Goal: Check status: Check status

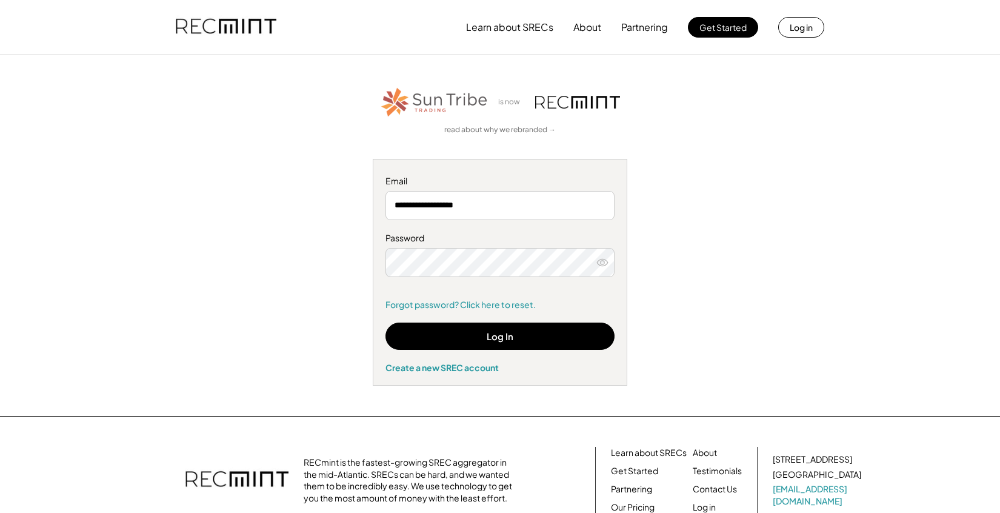
click at [515, 357] on div "Log In Create a new SREC account" at bounding box center [500, 348] width 229 height 50
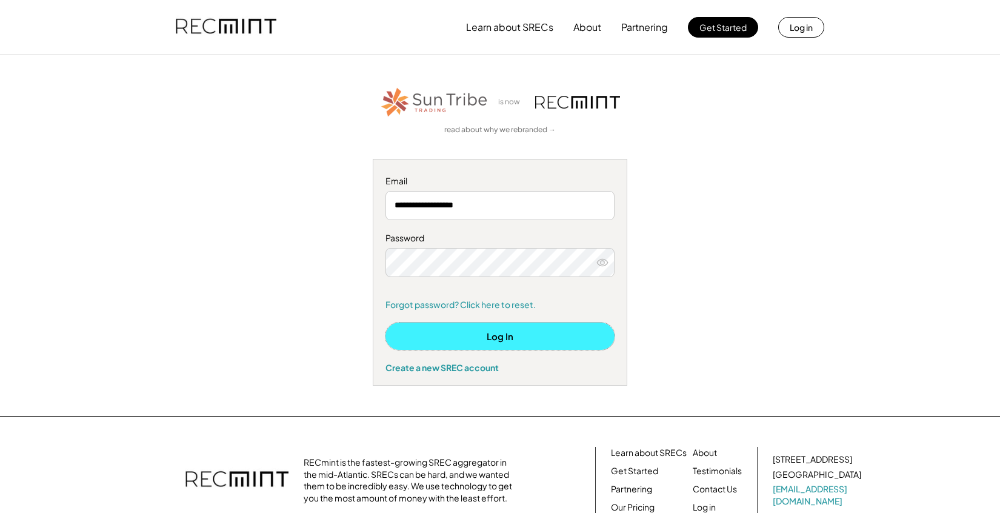
click at [518, 344] on button "Log In" at bounding box center [500, 336] width 229 height 27
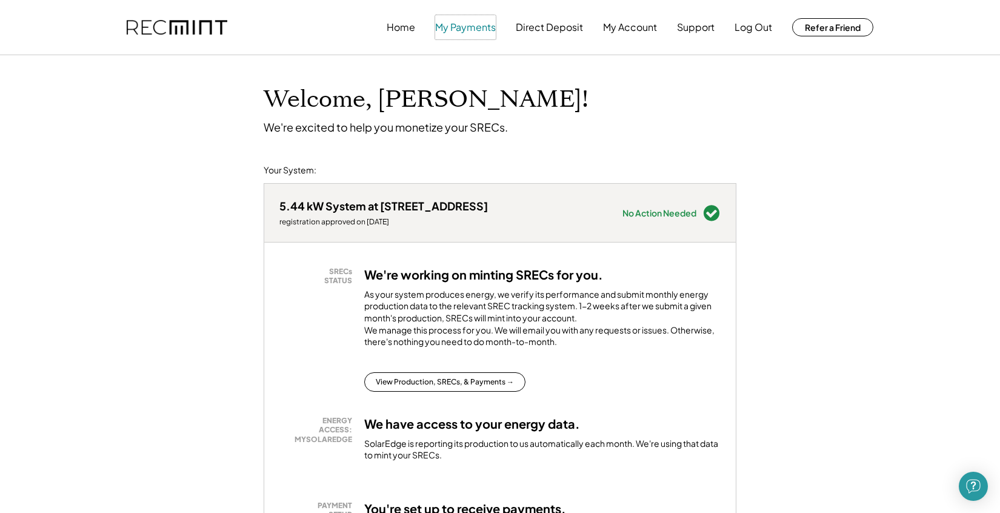
click at [478, 32] on button "My Payments" at bounding box center [465, 27] width 61 height 24
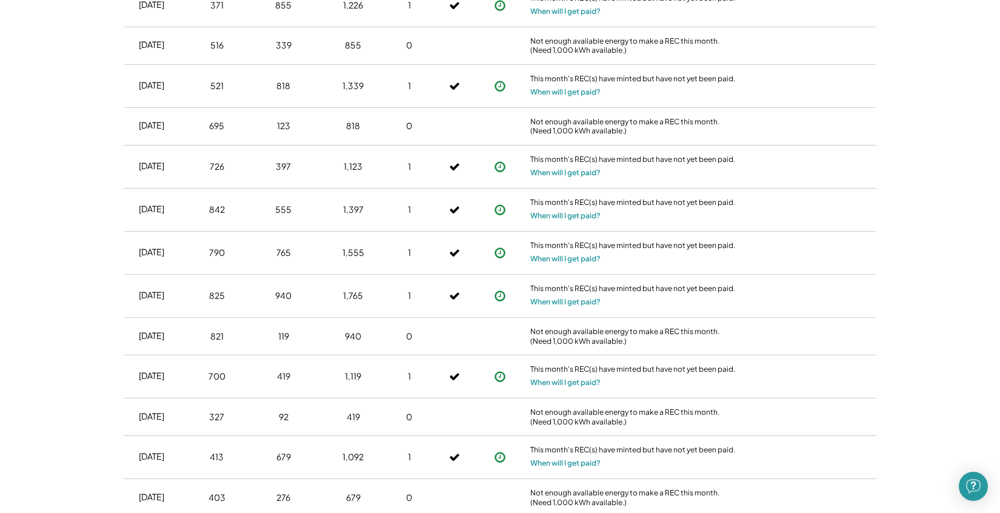
scroll to position [2191, 0]
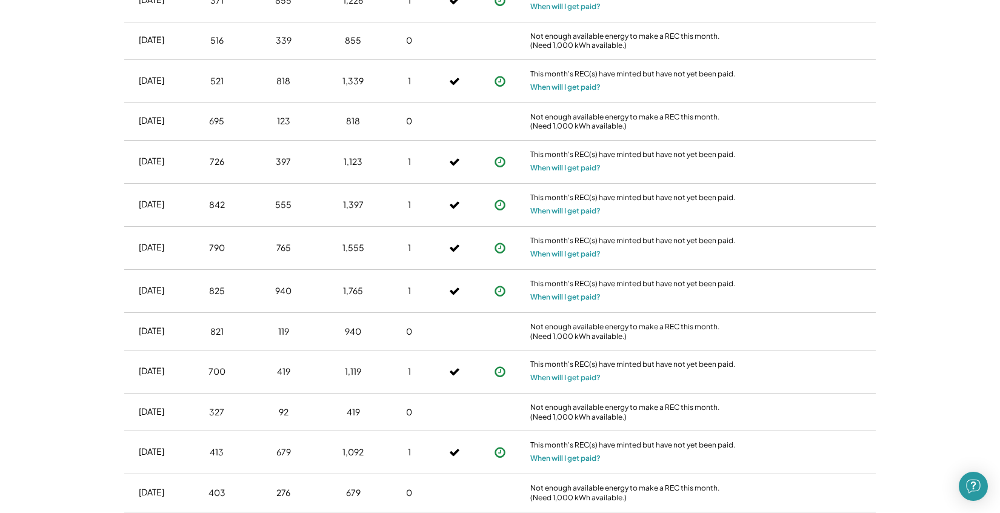
click at [333, 92] on div "1,339" at bounding box center [353, 81] width 58 height 30
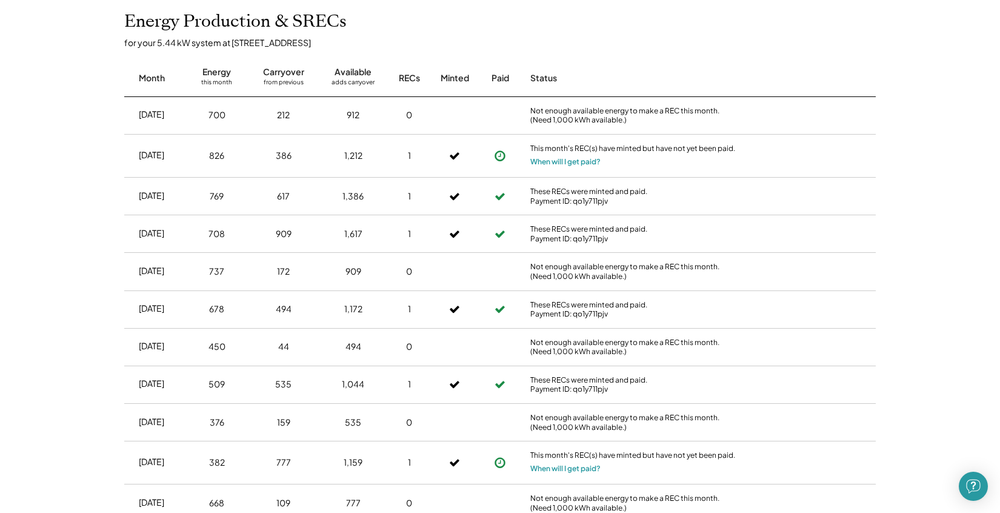
scroll to position [288, 0]
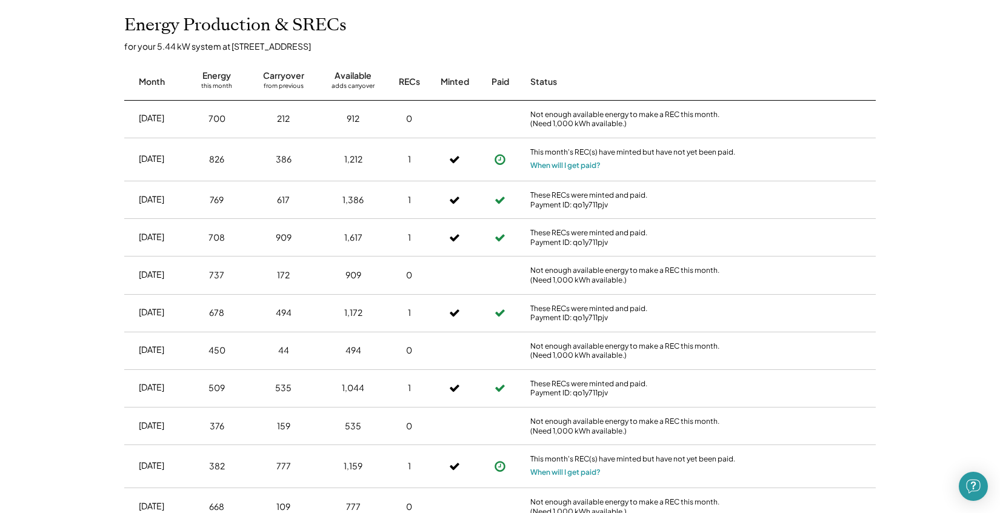
click at [497, 156] on use at bounding box center [500, 159] width 11 height 11
click at [499, 159] on use at bounding box center [500, 159] width 11 height 11
